Goal: Task Accomplishment & Management: Manage account settings

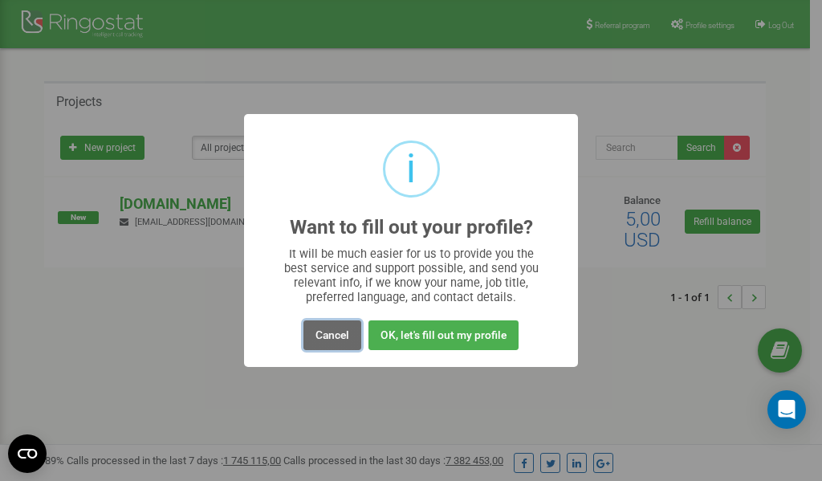
click at [337, 332] on button "Cancel" at bounding box center [332, 335] width 58 height 30
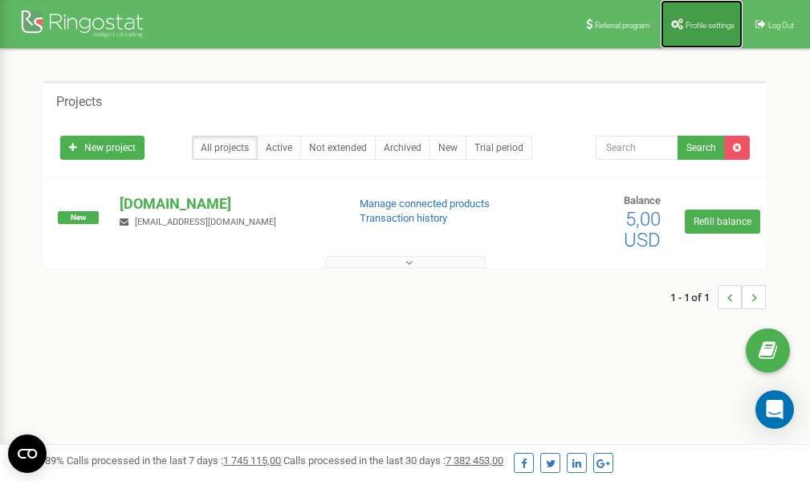
click at [693, 22] on span "Profile settings" at bounding box center [710, 25] width 49 height 9
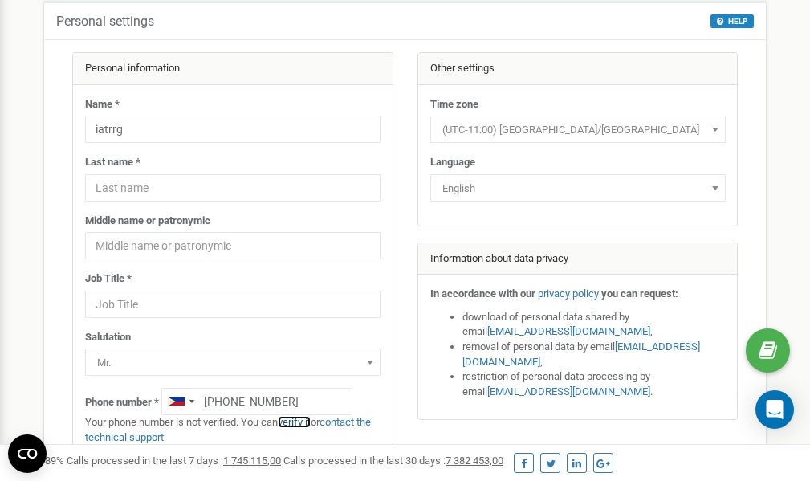
click at [298, 422] on link "verify it" at bounding box center [294, 422] width 33 height 12
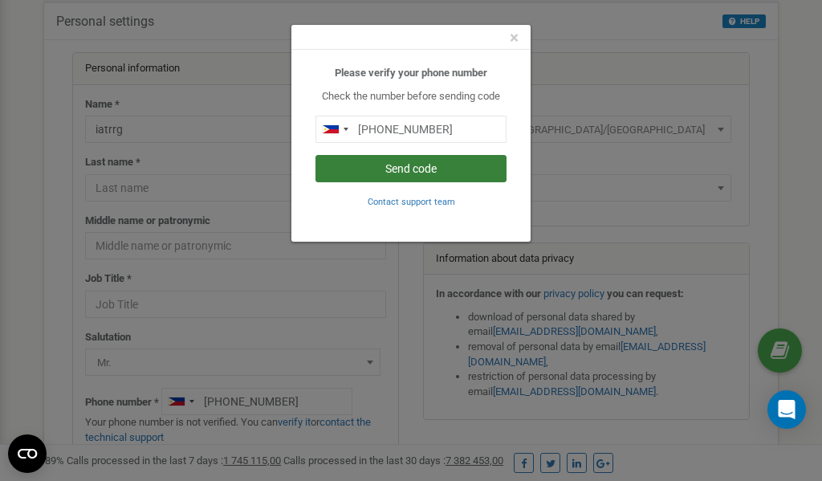
click at [438, 169] on button "Send code" at bounding box center [410, 168] width 191 height 27
